Goal: Register for event/course

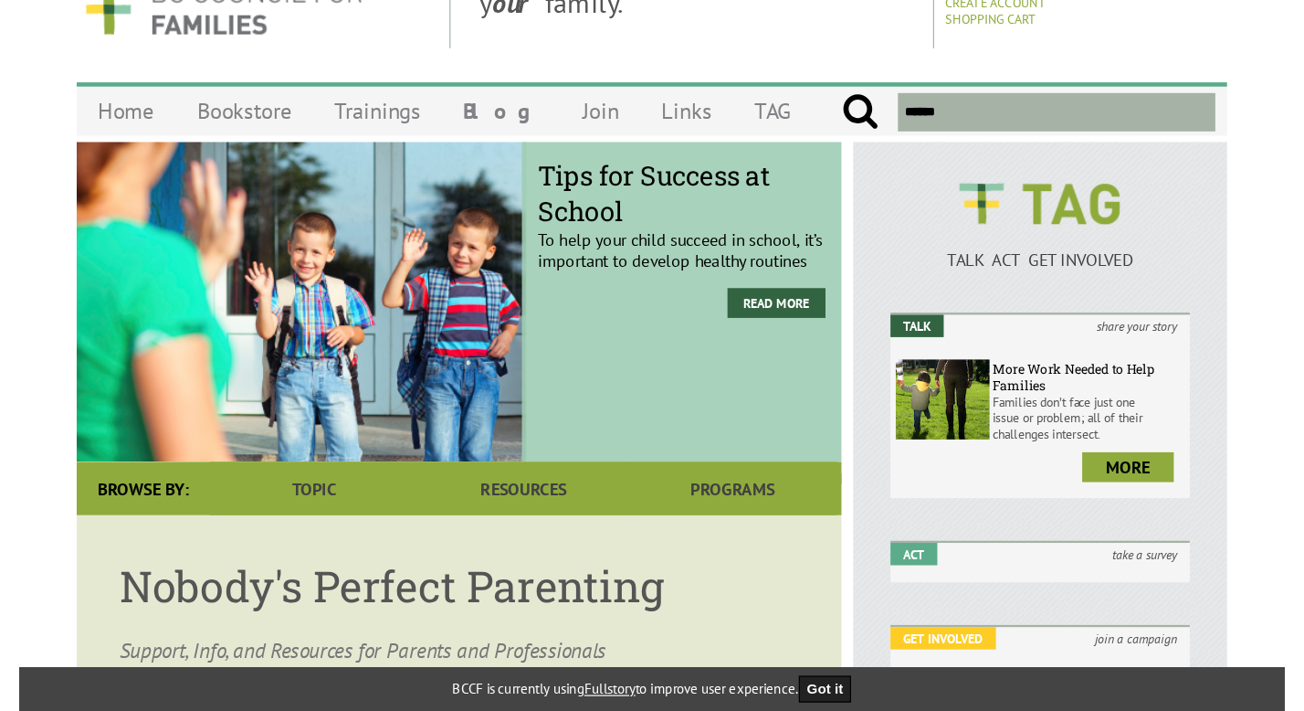
scroll to position [61, 0]
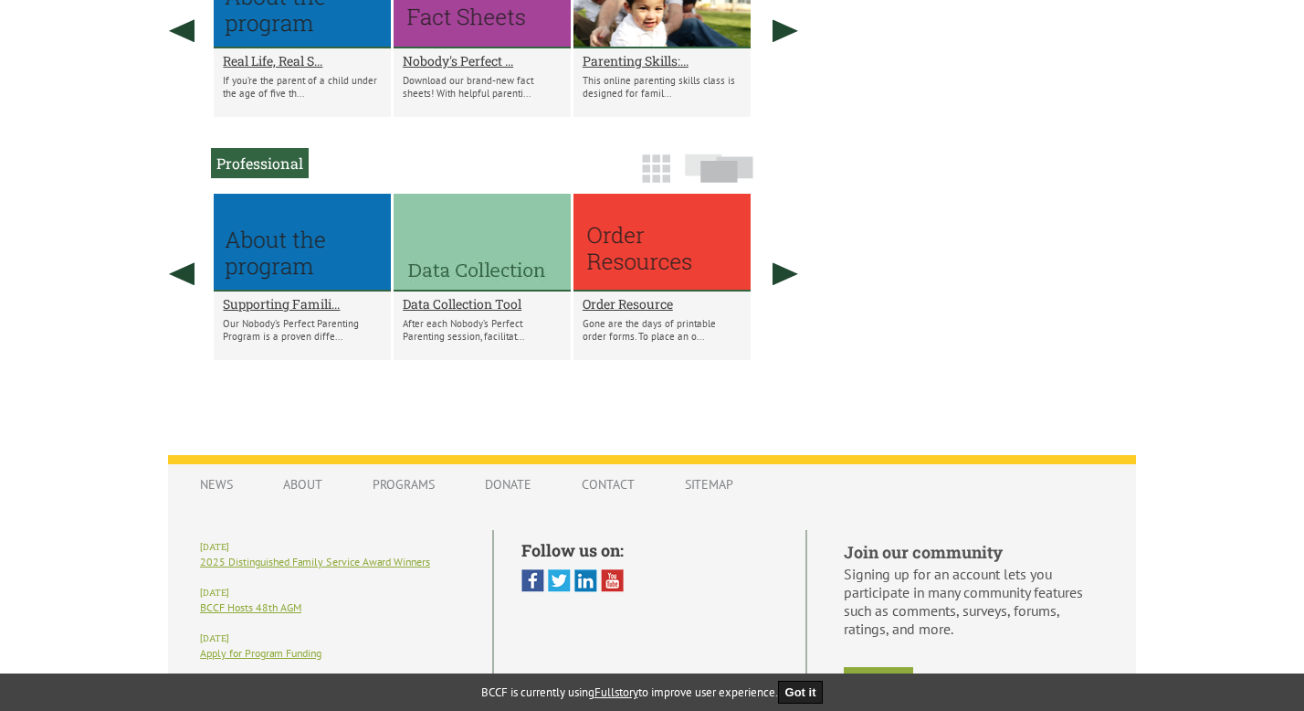
scroll to position [1177, 0]
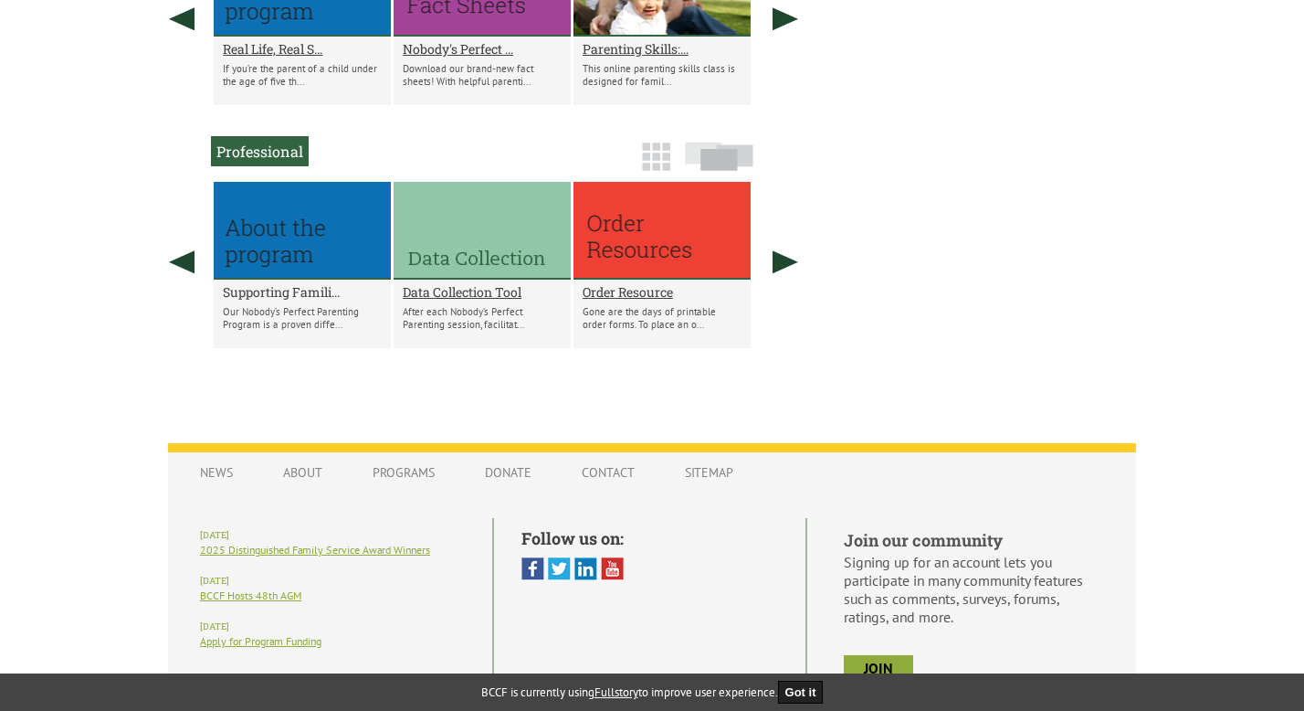
click at [301, 300] on h2 "Supporting Famili..." at bounding box center [302, 291] width 159 height 17
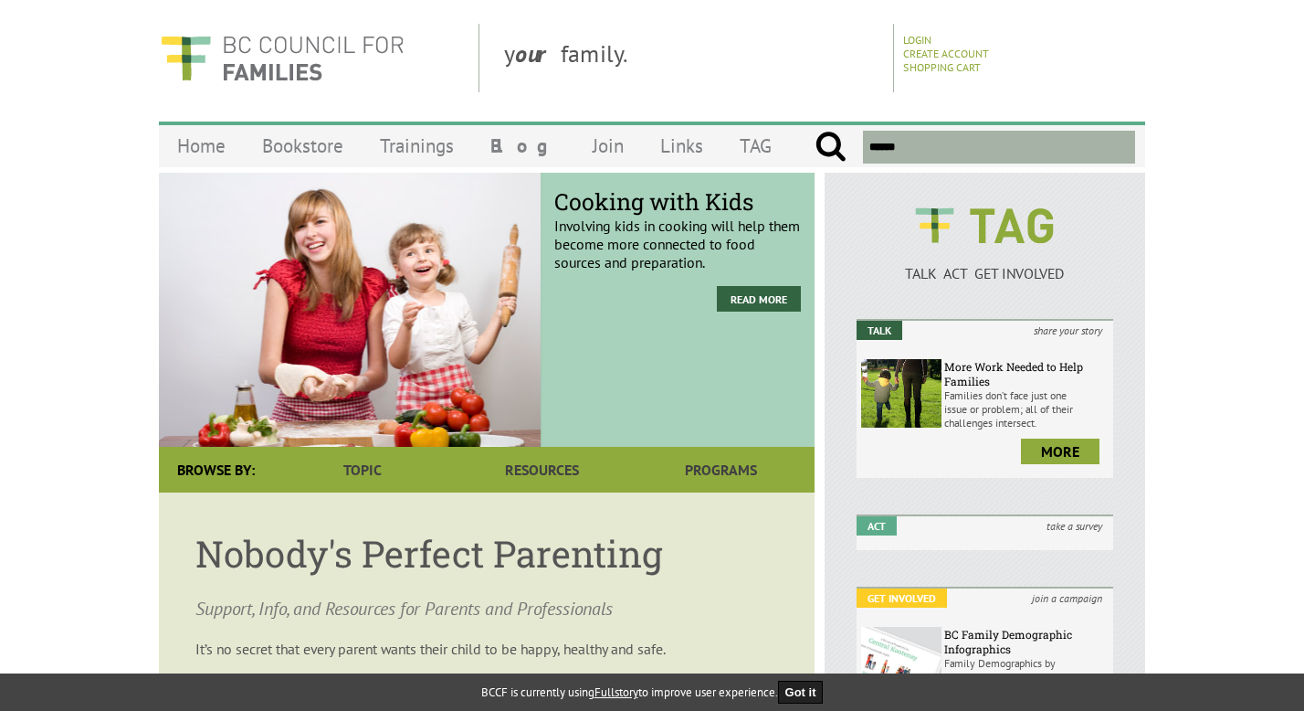
scroll to position [0, 0]
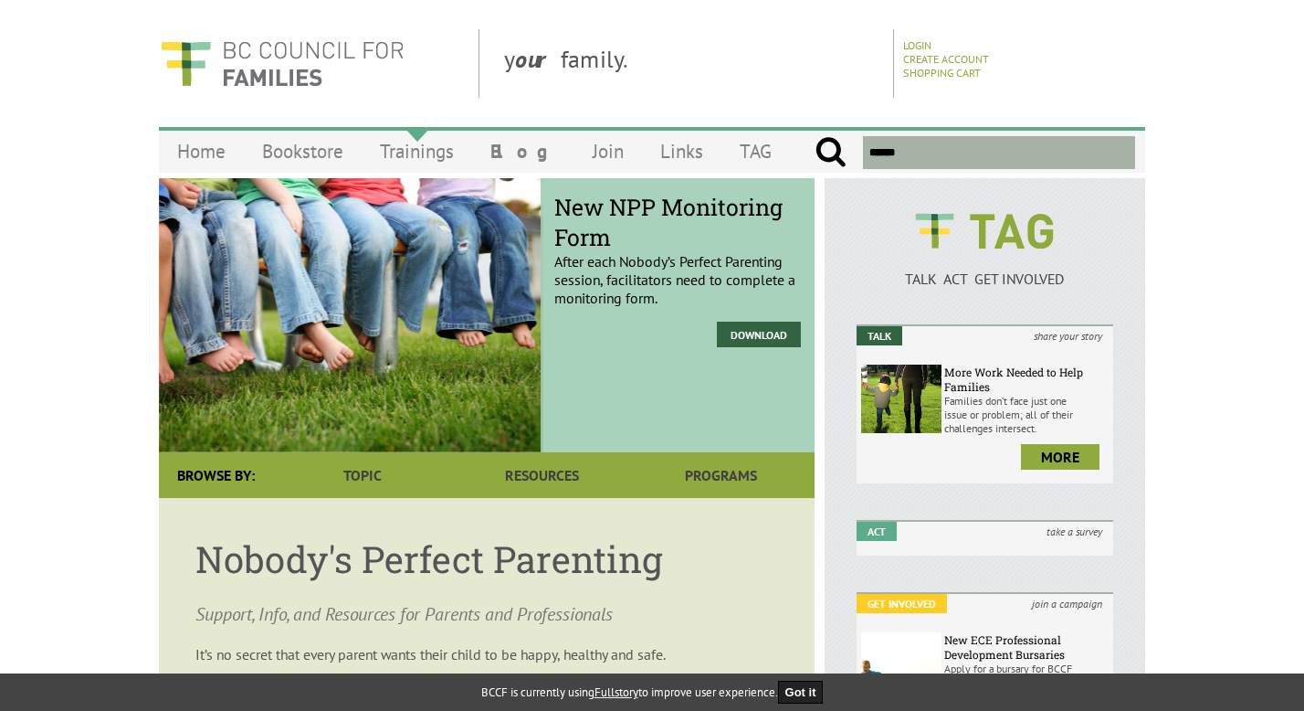
click at [421, 154] on link "Trainings" at bounding box center [417, 151] width 111 height 43
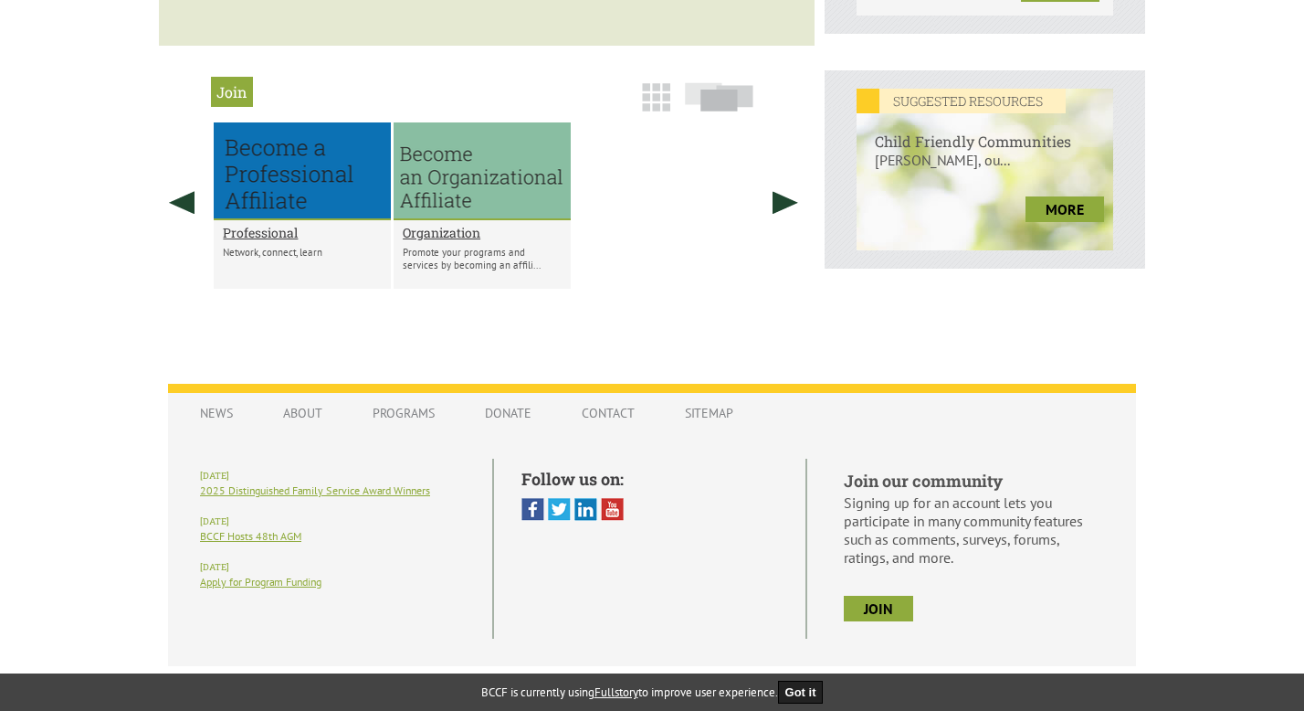
scroll to position [721, 0]
click at [453, 242] on h2 "Organization" at bounding box center [482, 233] width 159 height 17
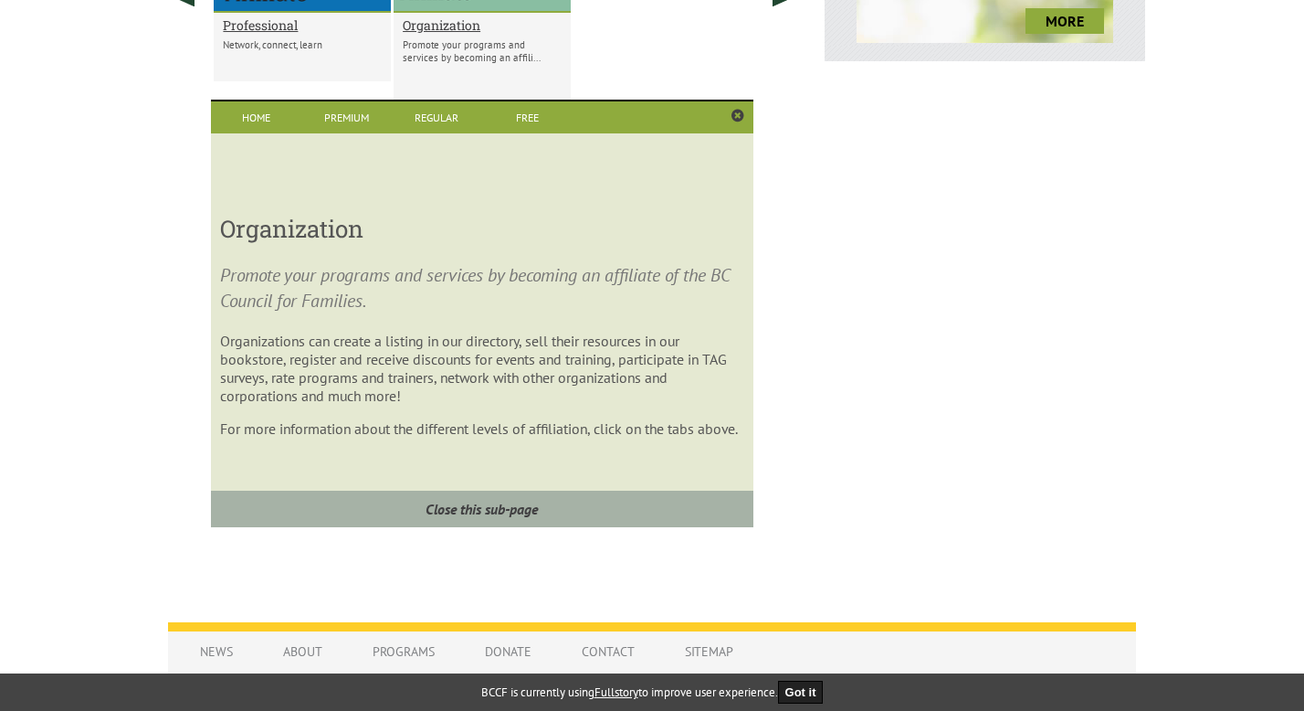
scroll to position [932, 0]
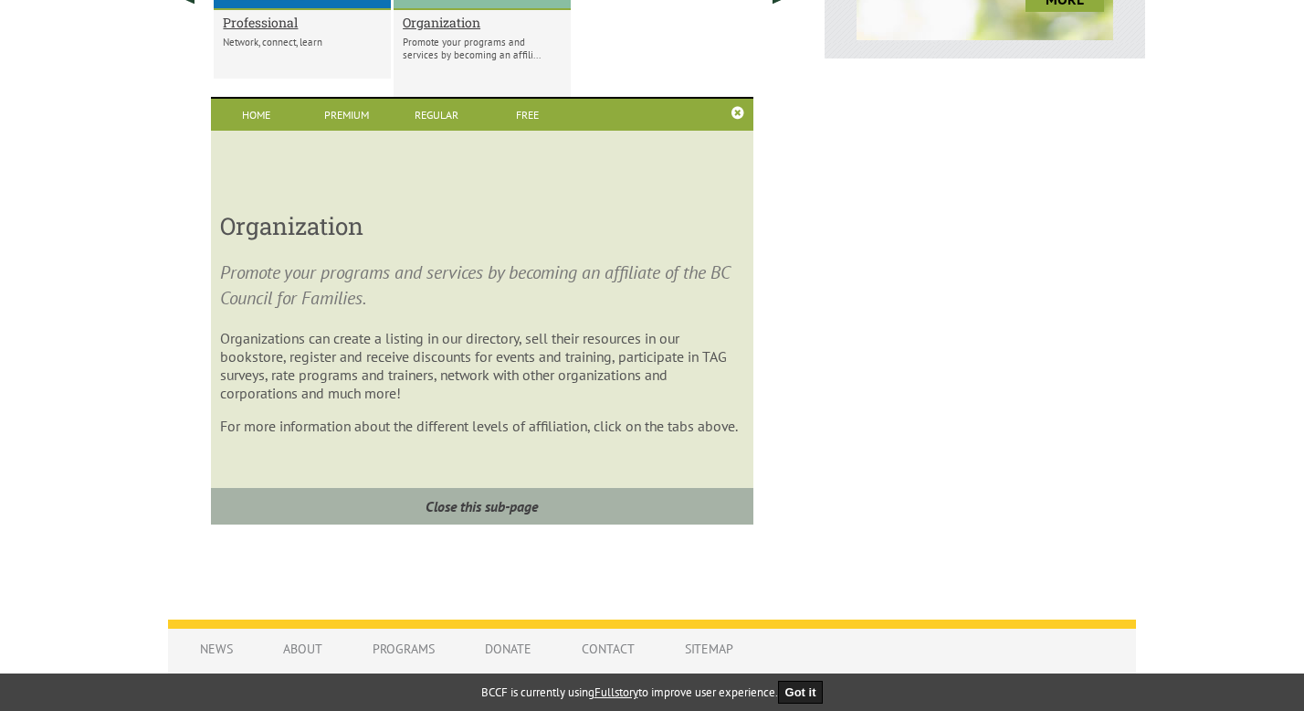
click at [738, 120] on link at bounding box center [738, 113] width 13 height 15
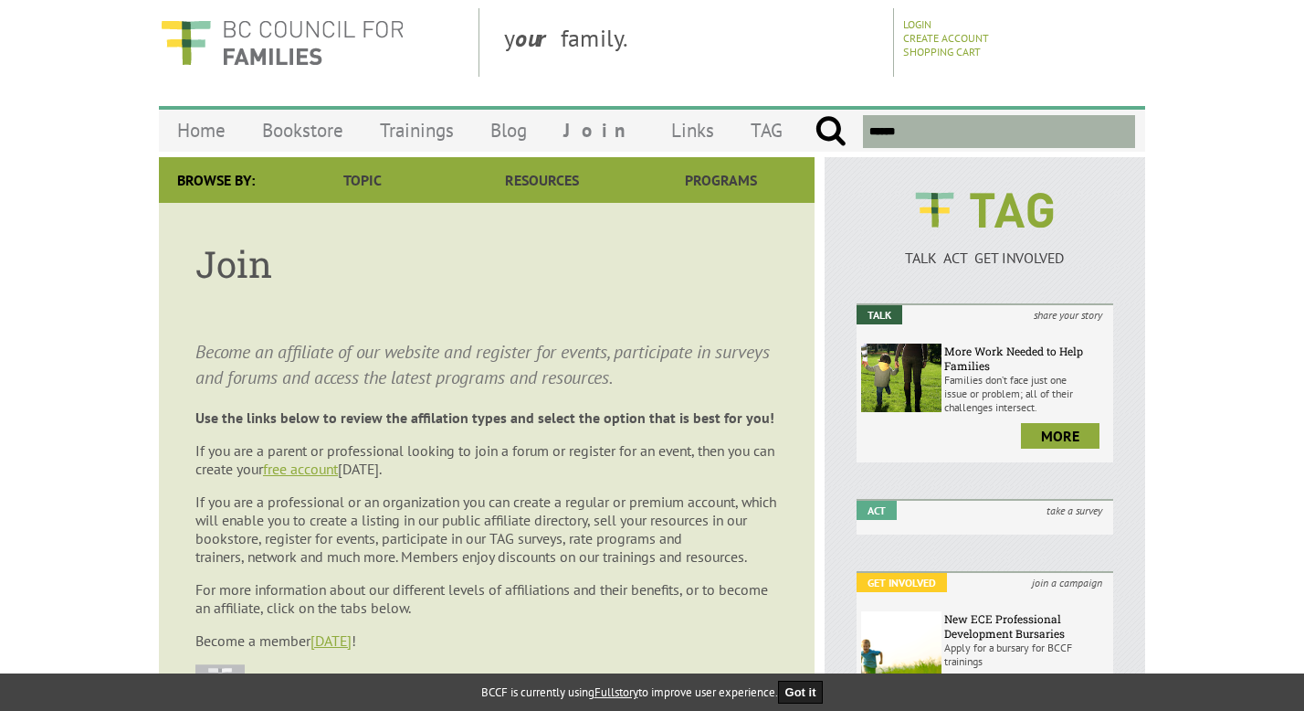
scroll to position [0, 0]
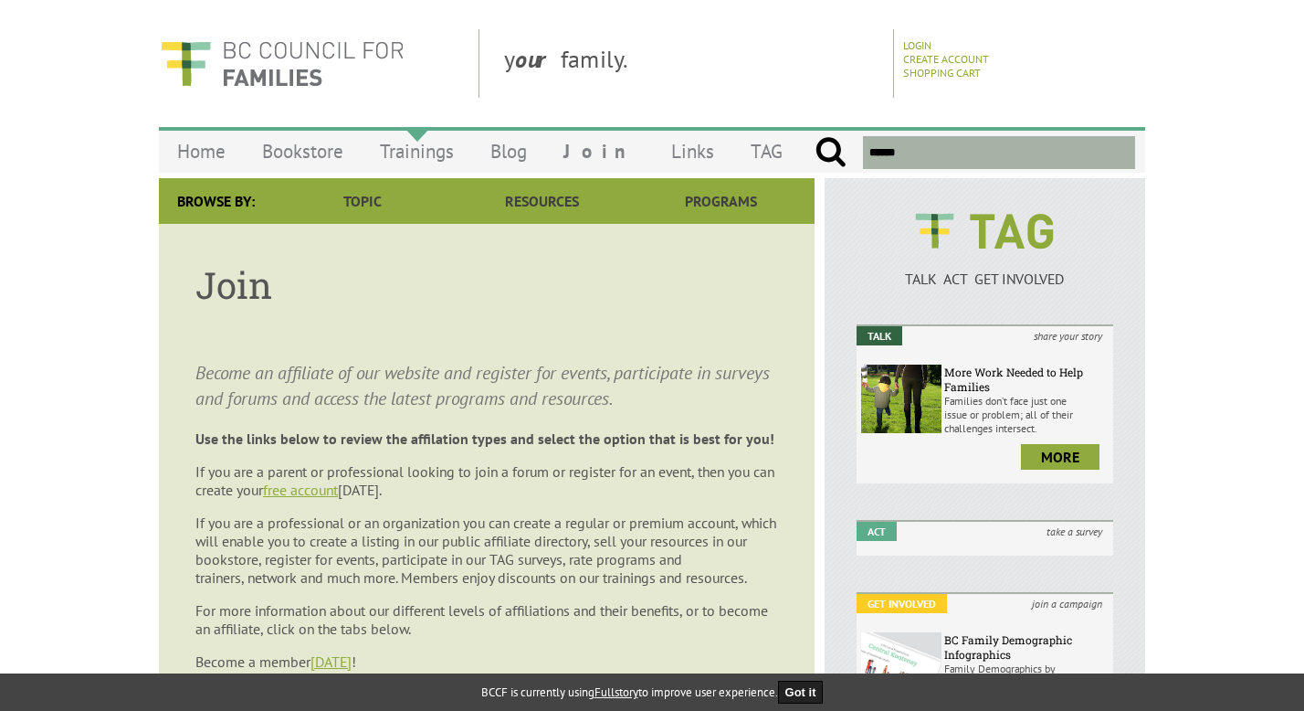
click at [418, 162] on link "Trainings" at bounding box center [417, 151] width 111 height 43
